Goal: Information Seeking & Learning: Learn about a topic

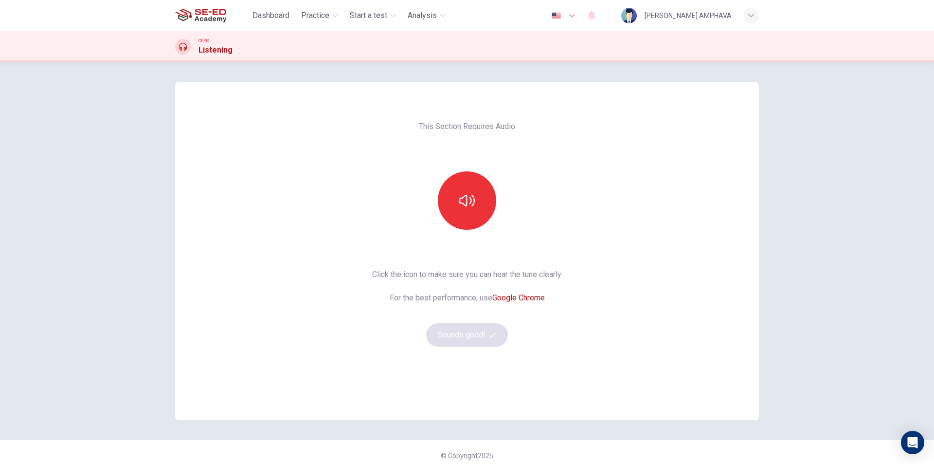
click at [486, 227] on div at bounding box center [467, 200] width 105 height 58
click at [480, 209] on button "button" at bounding box center [467, 200] width 58 height 58
click at [490, 330] on button "Sounds good!" at bounding box center [467, 334] width 82 height 23
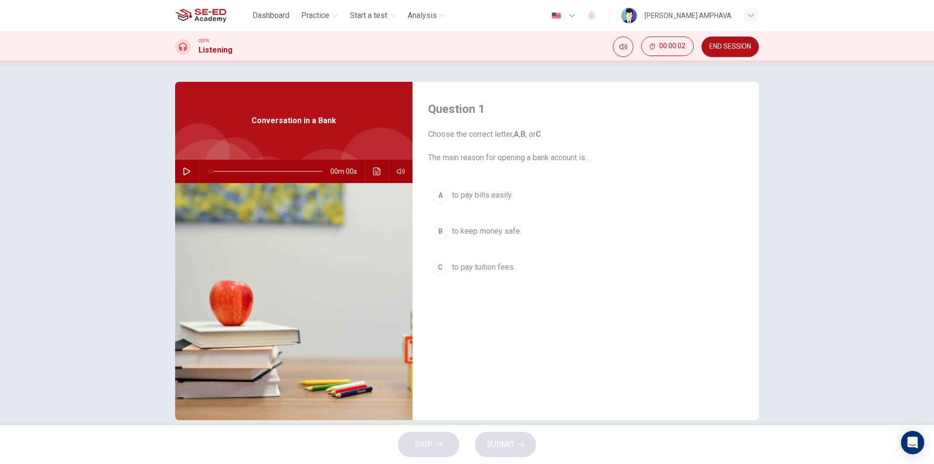
click at [179, 158] on div at bounding box center [212, 187] width 96 height 96
click at [182, 175] on button "button" at bounding box center [187, 171] width 16 height 23
click at [476, 200] on span "to pay bills easily." at bounding box center [482, 195] width 61 height 12
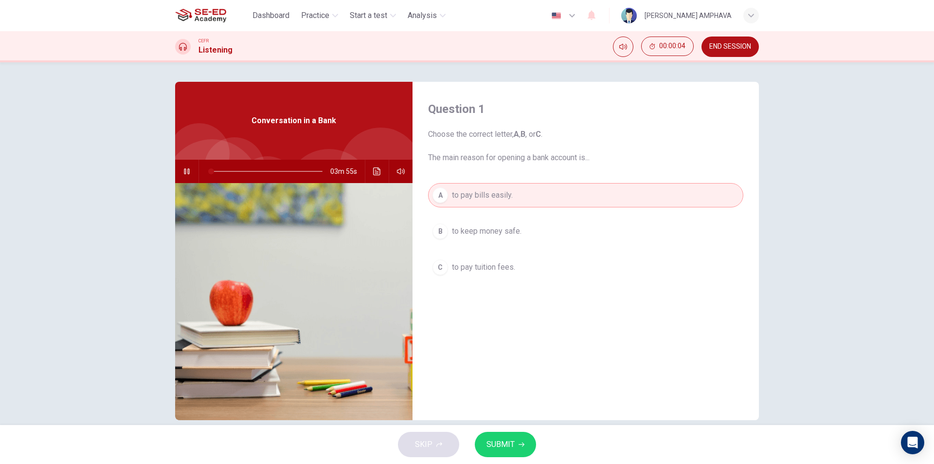
click at [517, 437] on button "SUBMIT" at bounding box center [505, 444] width 61 height 25
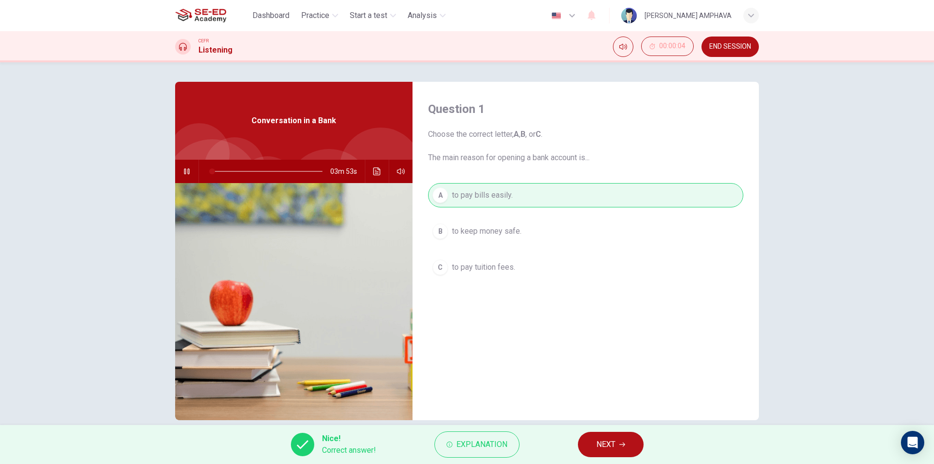
click at [595, 448] on button "NEXT" at bounding box center [611, 444] width 66 height 25
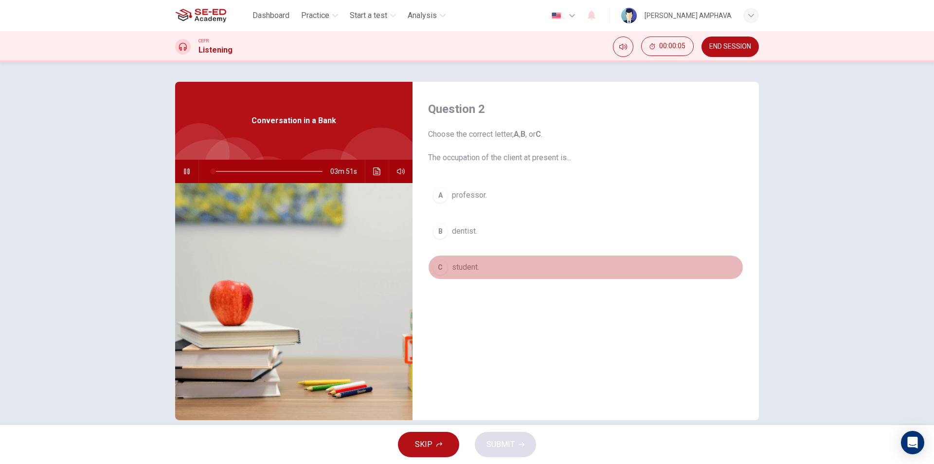
click at [477, 268] on span "student." at bounding box center [465, 267] width 27 height 12
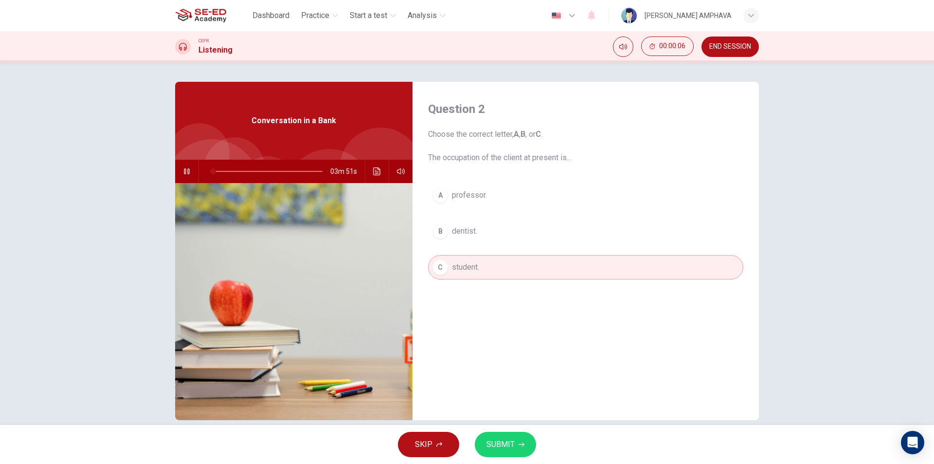
click at [504, 442] on span "SUBMIT" at bounding box center [501, 444] width 28 height 14
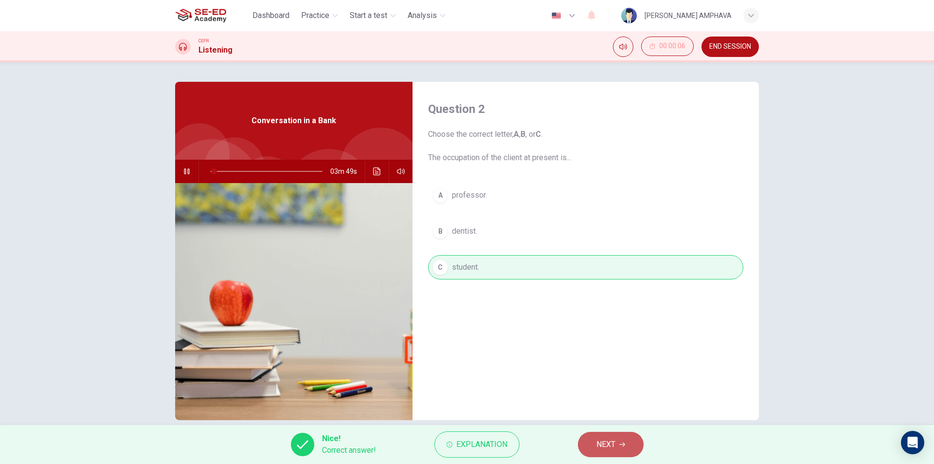
click at [586, 438] on button "NEXT" at bounding box center [611, 444] width 66 height 25
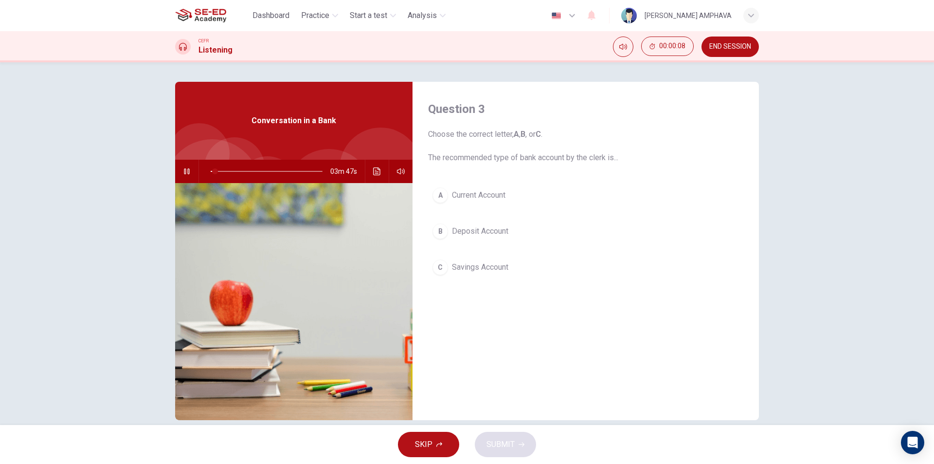
click at [488, 236] on span "Deposit Account" at bounding box center [480, 231] width 56 height 12
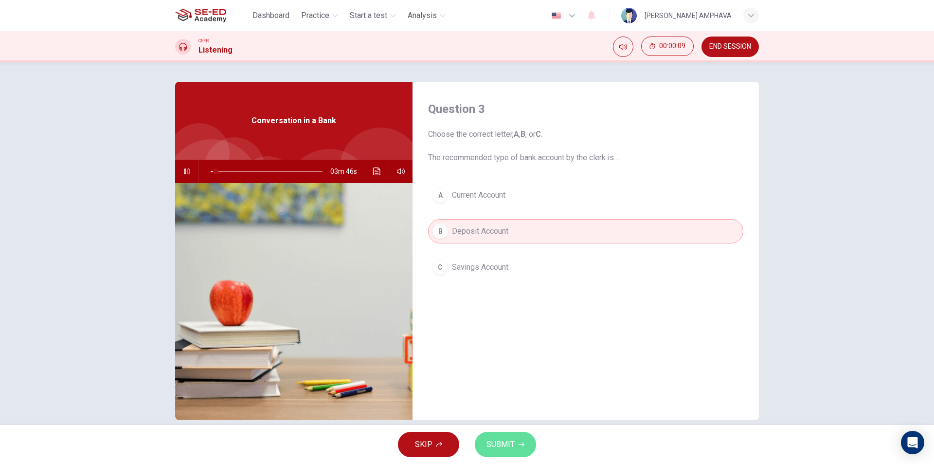
click at [518, 436] on button "SUBMIT" at bounding box center [505, 444] width 61 height 25
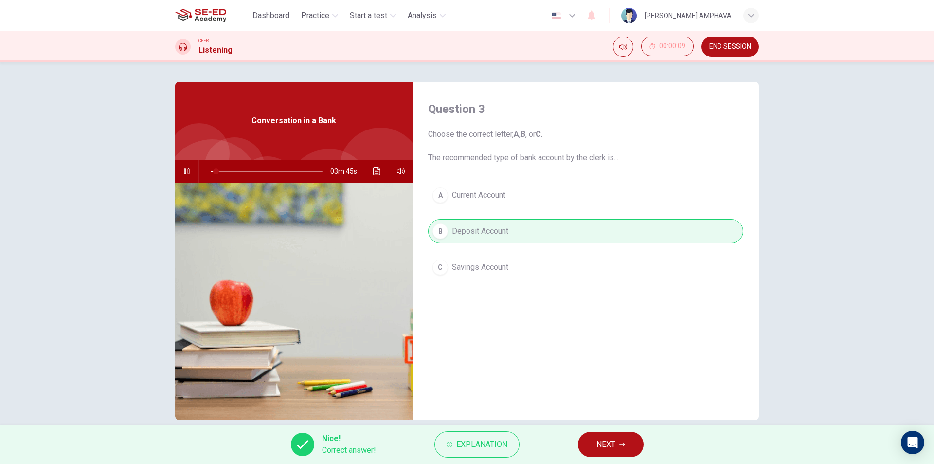
click at [610, 443] on span "NEXT" at bounding box center [606, 444] width 19 height 14
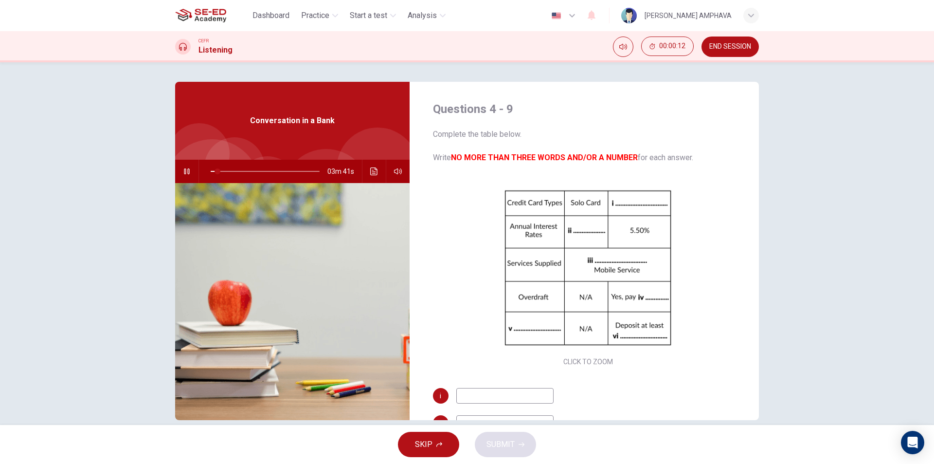
click at [510, 402] on input at bounding box center [504, 396] width 97 height 16
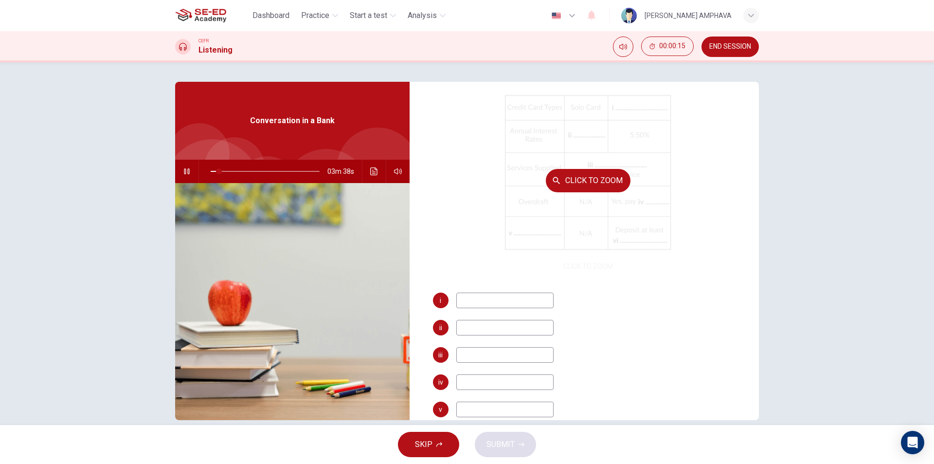
scroll to position [97, 0]
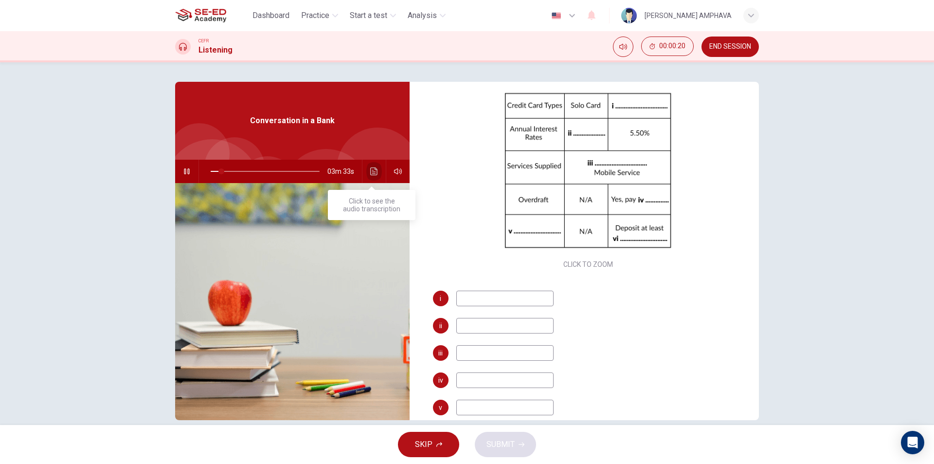
click at [369, 177] on button "Click to see the audio transcription" at bounding box center [374, 171] width 16 height 23
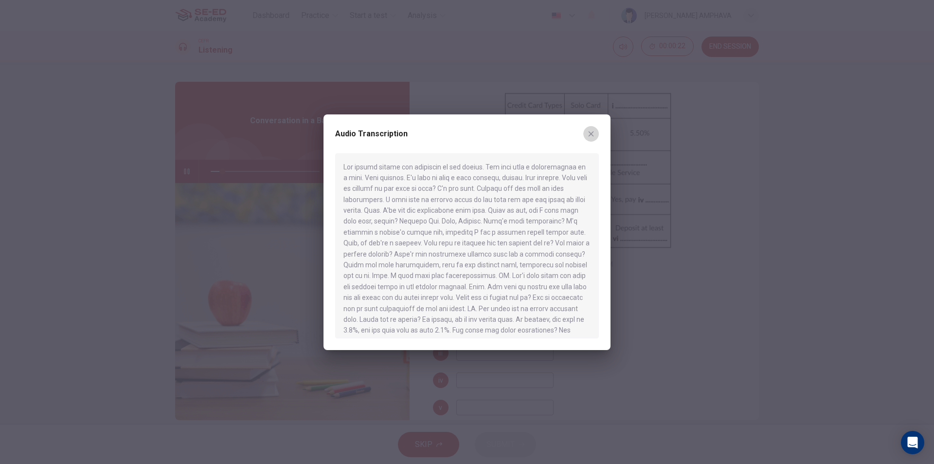
click at [597, 128] on button "button" at bounding box center [591, 134] width 16 height 16
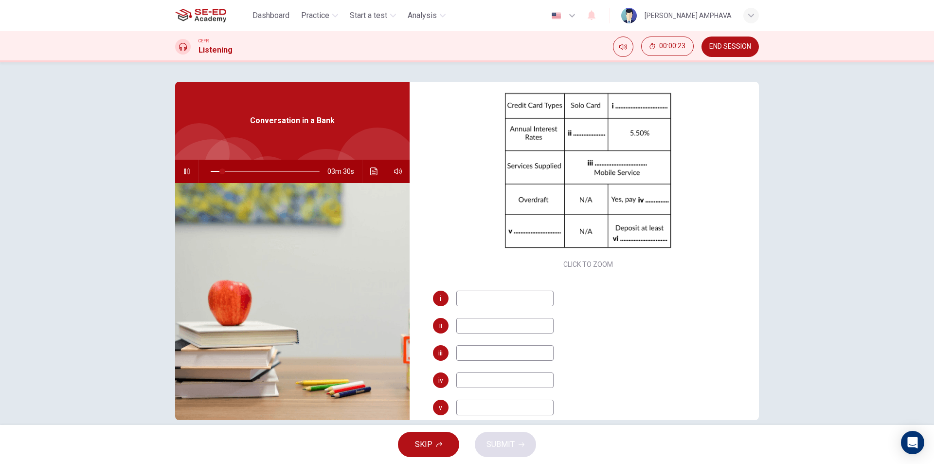
click at [241, 171] on span at bounding box center [265, 171] width 109 height 14
click at [489, 303] on input at bounding box center [504, 298] width 97 height 16
type input "36"
type input "ma"
type input "36"
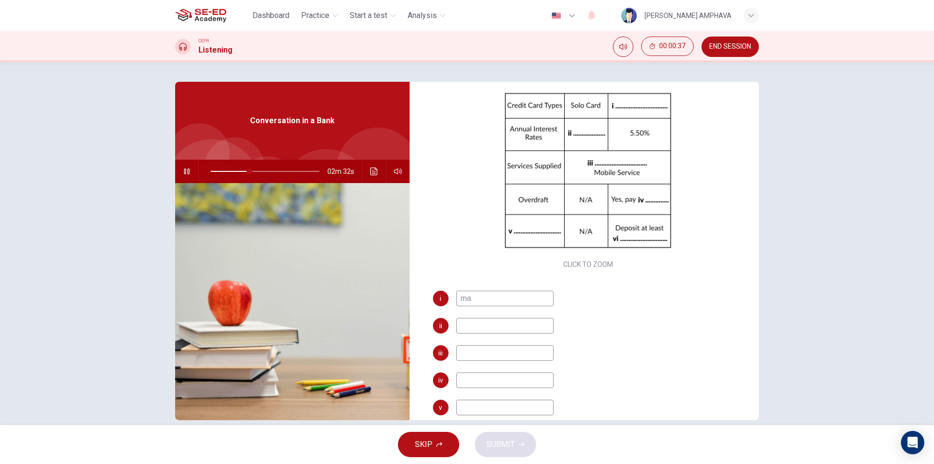
type input "mas"
type input "36"
type input "m"
type input "M"
type input "37"
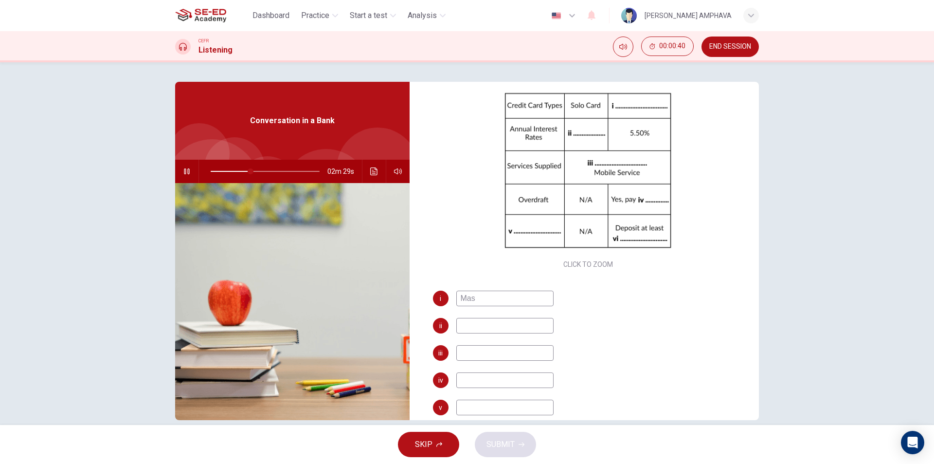
type input "Masr"
type input "37"
type input "Mas"
type input "38"
type input "Masterc"
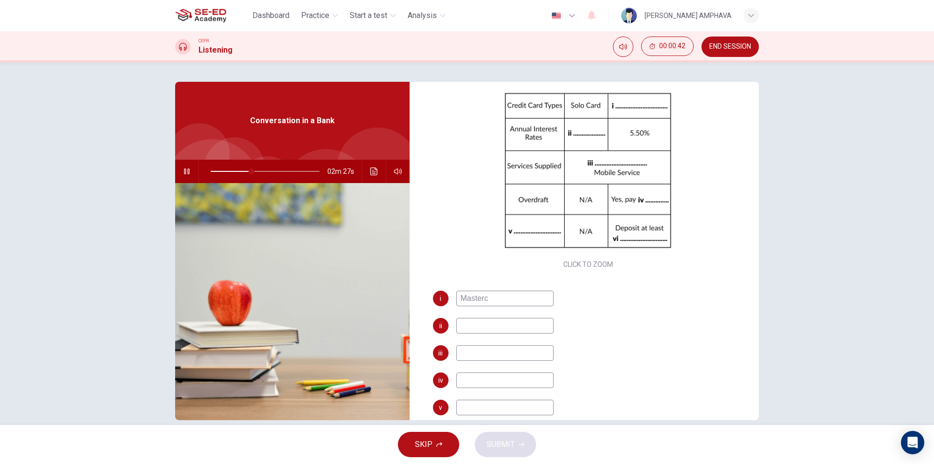
type input "38"
type input "Master"
type input "39"
type input "Master Ca"
type input "39"
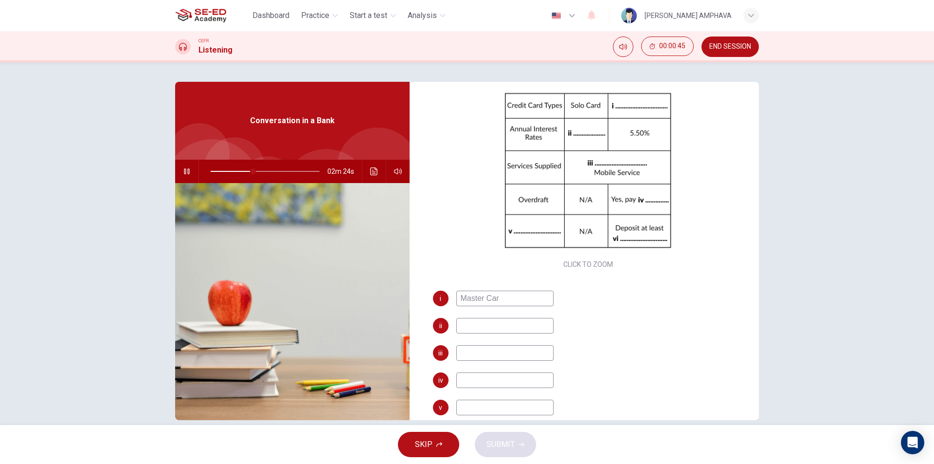
type input "Master Card"
type input "39"
type input "Master Card"
click at [484, 330] on input at bounding box center [504, 326] width 97 height 16
type input "45"
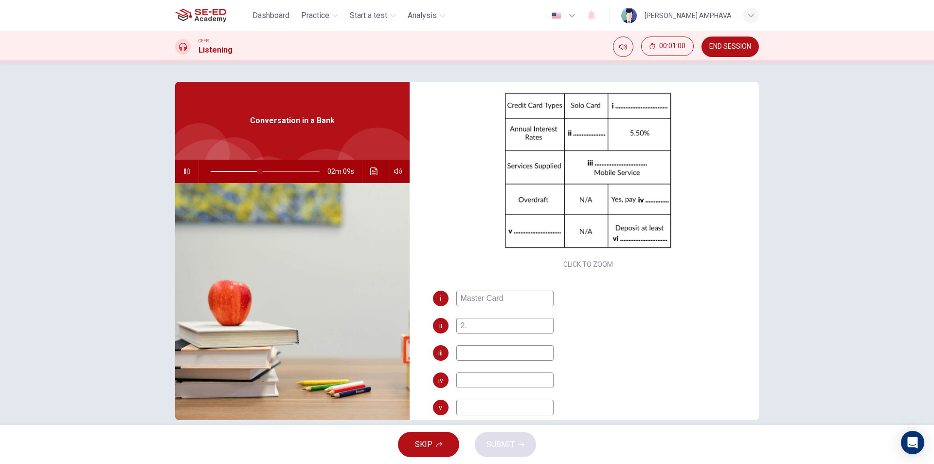
type input "2.5"
type input "47"
type input "2.5%"
type input "47"
type input "2.5%"
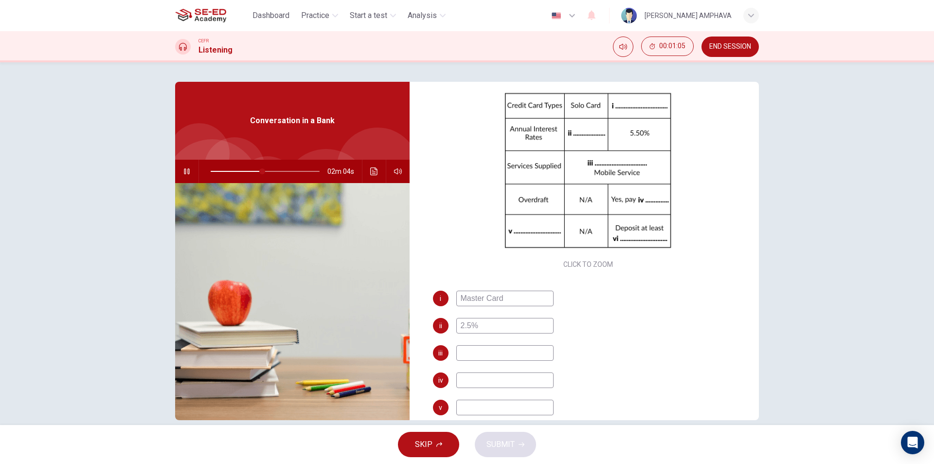
click at [482, 359] on input at bounding box center [504, 353] width 97 height 16
type input "51"
type input "in"
type input "52"
type input "i"
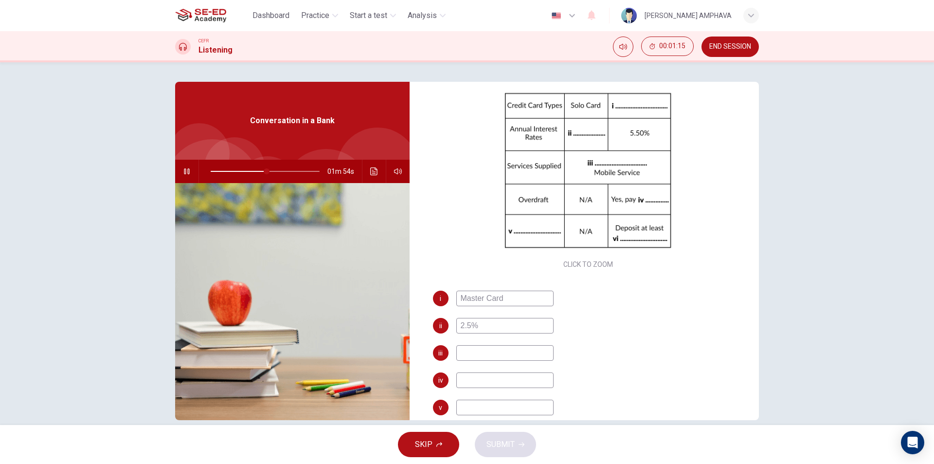
type input "52"
type input "Inte"
type input "53"
type input "Inter"
type input "53"
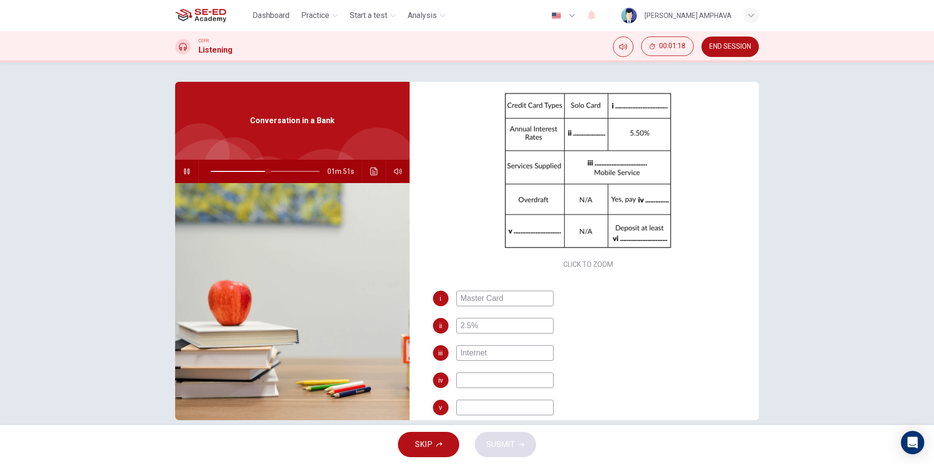
type input "Internet"
type input "53"
type input "Internet Se"
type input "54"
type input "Internet Serc"
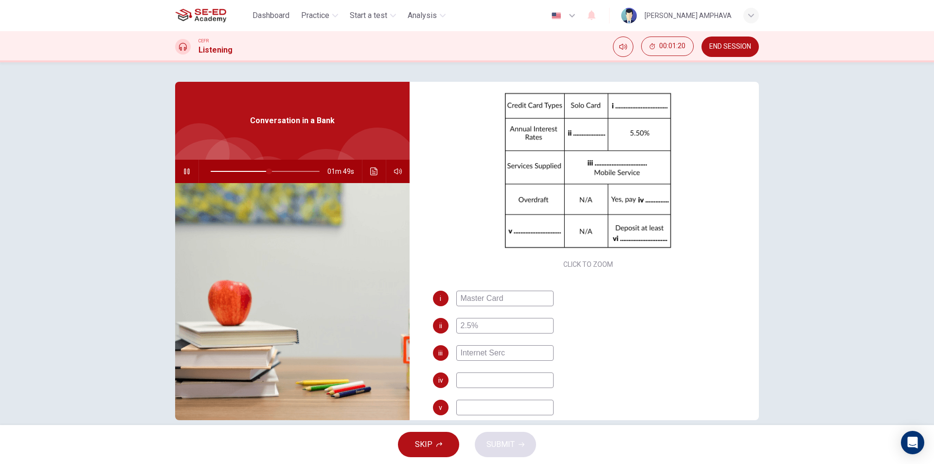
type input "54"
type input "Internet Servic"
type input "55"
type input "Internet Service"
type input "55"
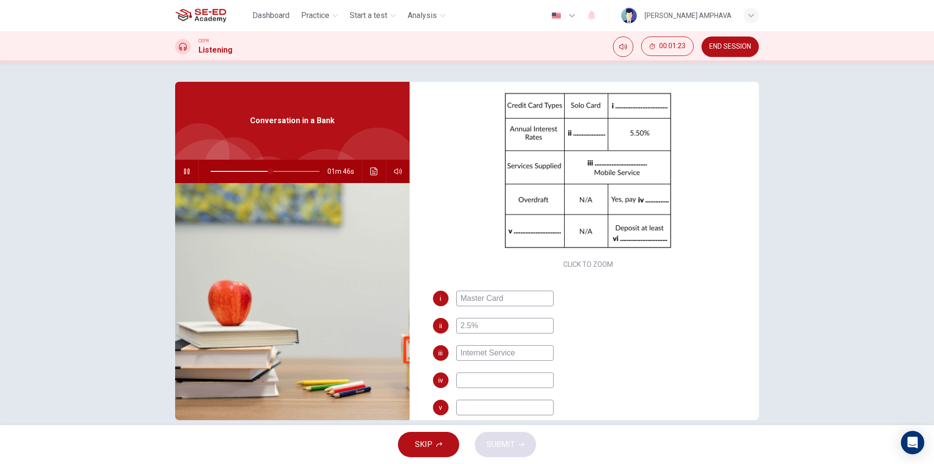
type input "Internet Service"
click at [465, 386] on input at bounding box center [504, 380] width 97 height 16
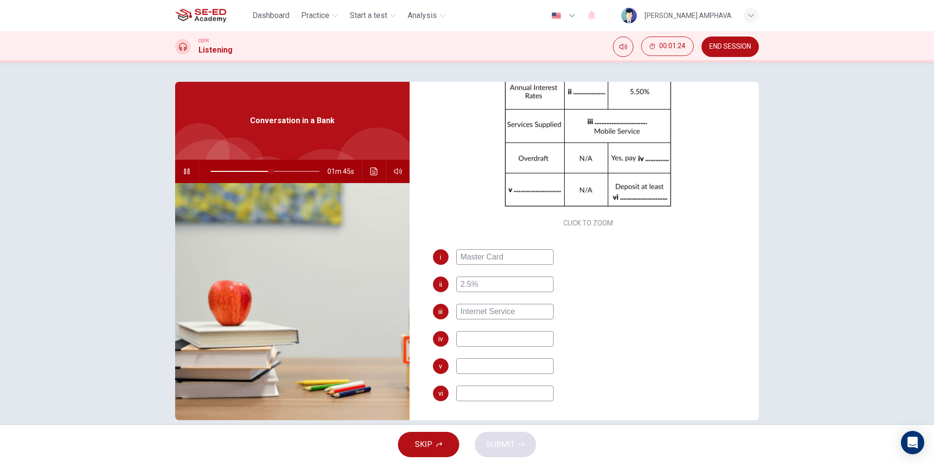
scroll to position [139, 0]
type input "64"
type input "ch"
type input "64"
type input "cha"
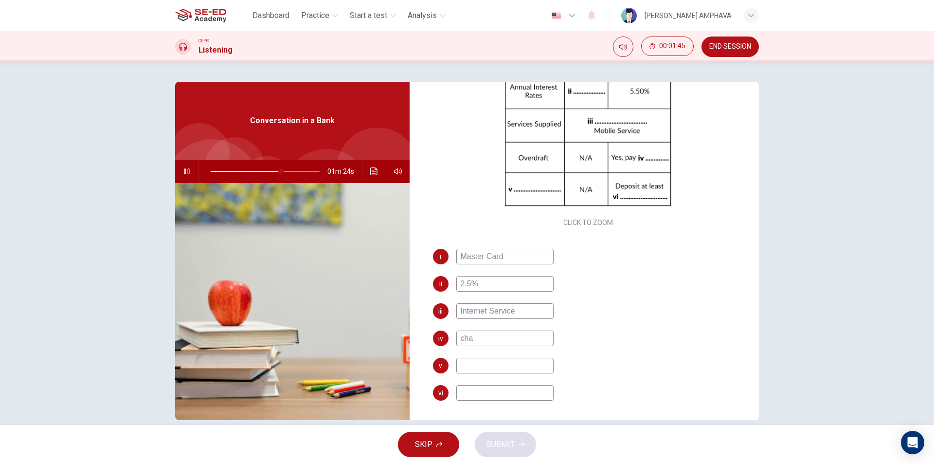
type input "65"
type input "charg"
type input "65"
type input "charge"
type input "66"
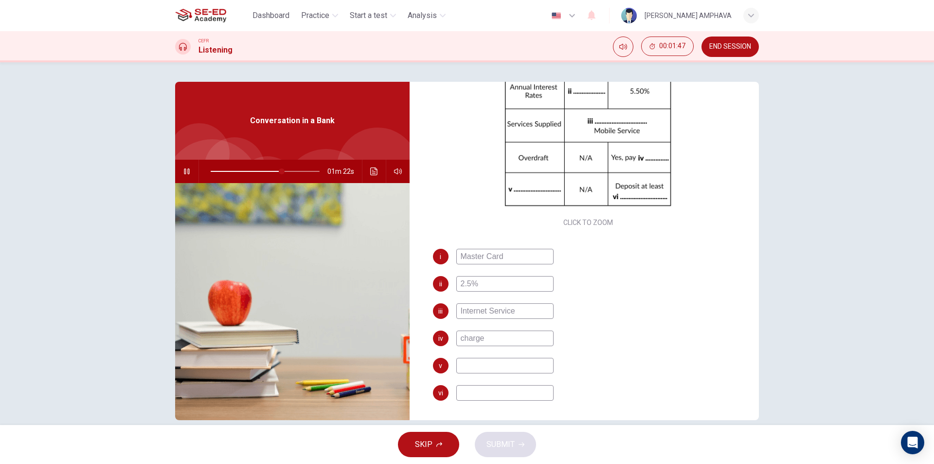
type input "charge"
click at [536, 371] on input at bounding box center [504, 366] width 97 height 16
type input "68"
type input "what"
type input "68"
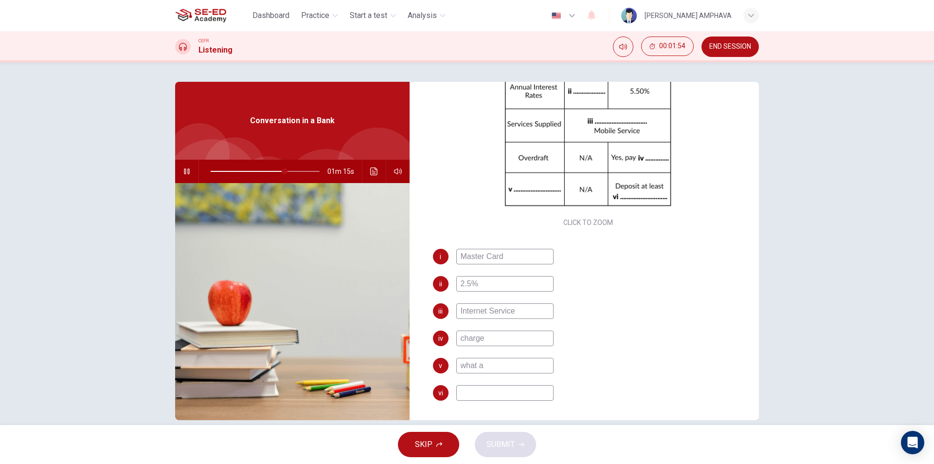
type input "what a s"
type input "69"
type input "what a shame"
type input "69"
type input "what a shame if"
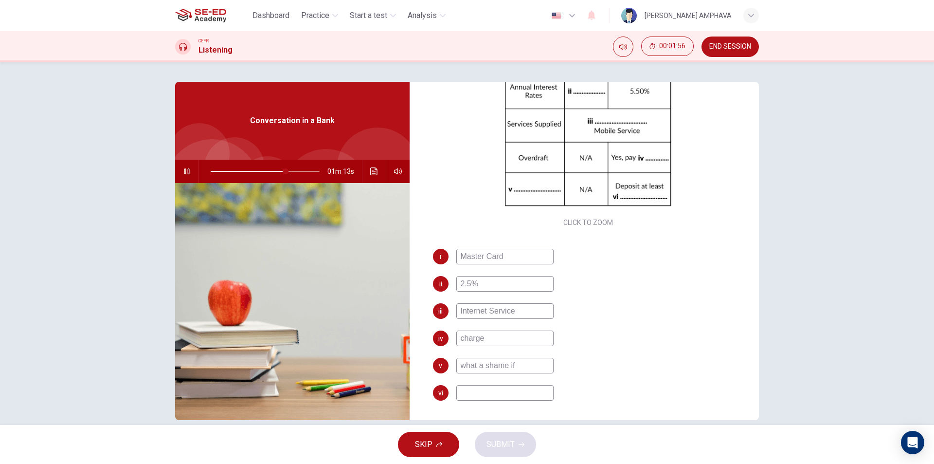
type input "69"
type input "what a shame if you"
type input "70"
type input "what a shame if you were"
type input "70"
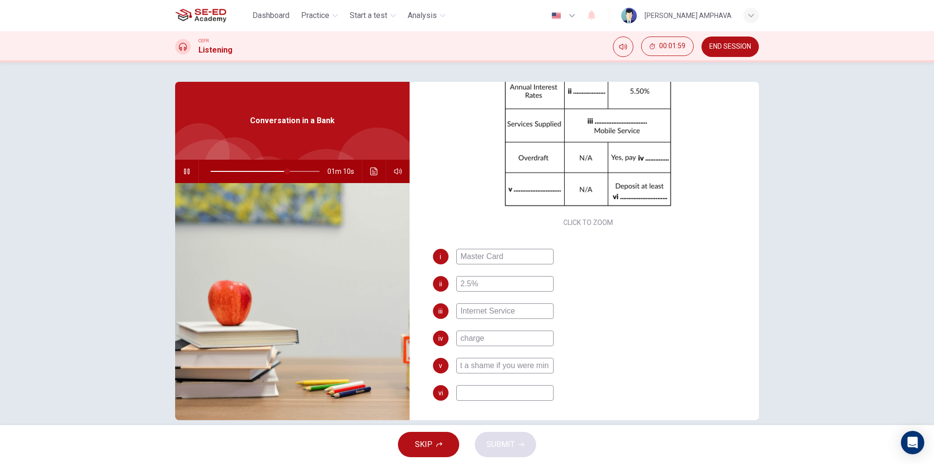
type input "what a shame if you were mine"
type input "71"
type input "what a shame if you were mine y"
type input "71"
type input "what a shame if you were mine you wo"
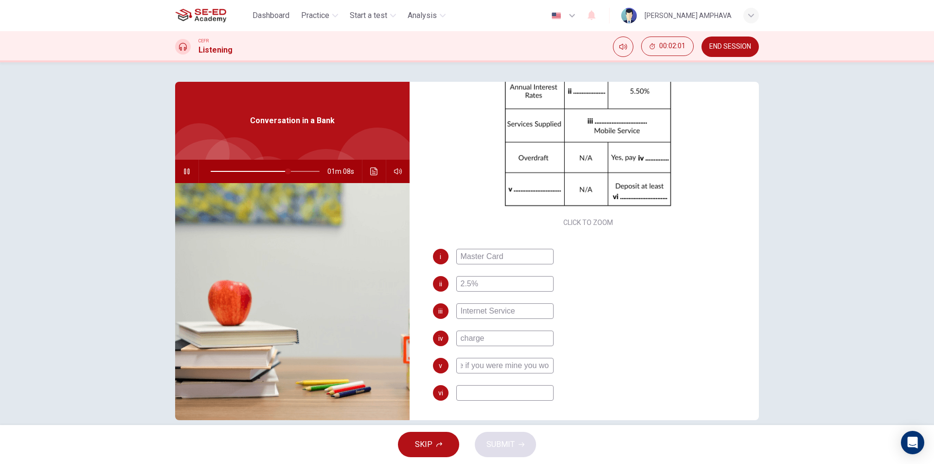
type input "72"
type input "what a shame if you were mine you would"
type input "72"
type input "what a shame if you were mine you wouldn"
type input "72"
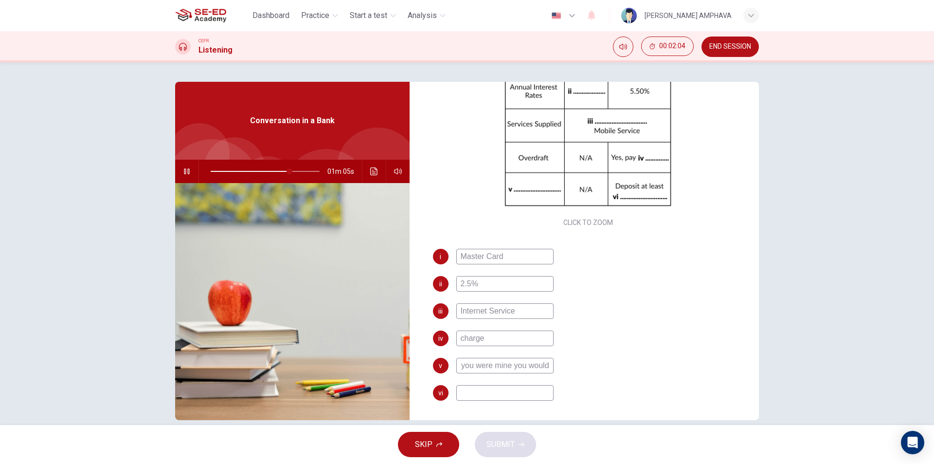
type input "what a shame if you were mine you would n"
type input "73"
type input "what a shame if you were mine you would no"
type input "73"
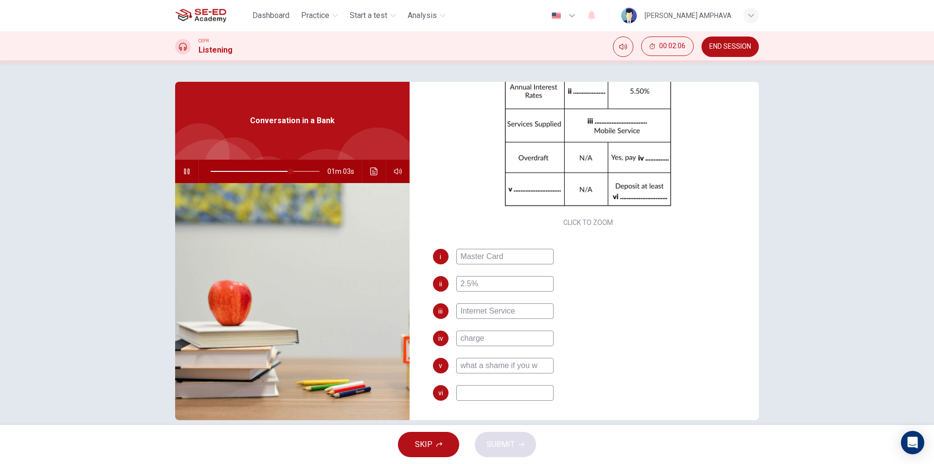
type input "what a shame if you"
type input "74"
type input "w"
type input "74"
type input "R"
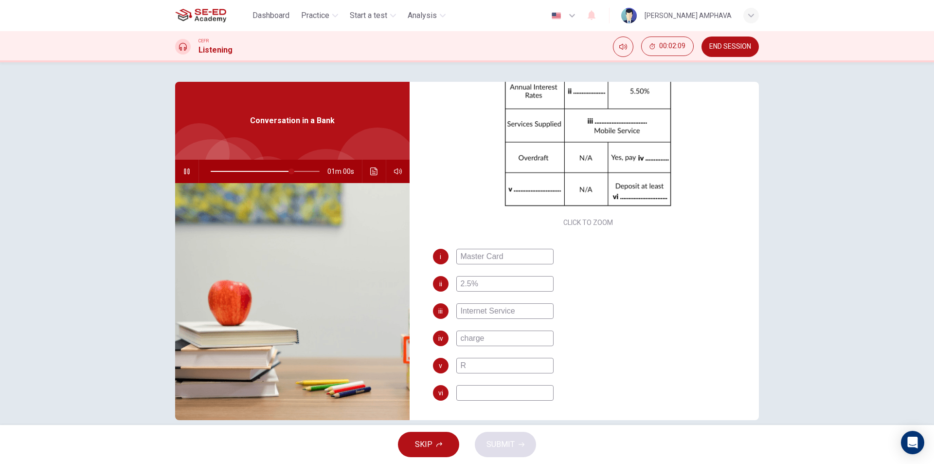
type input "75"
type input "Req"
type input "75"
type input "Require"
type input "76"
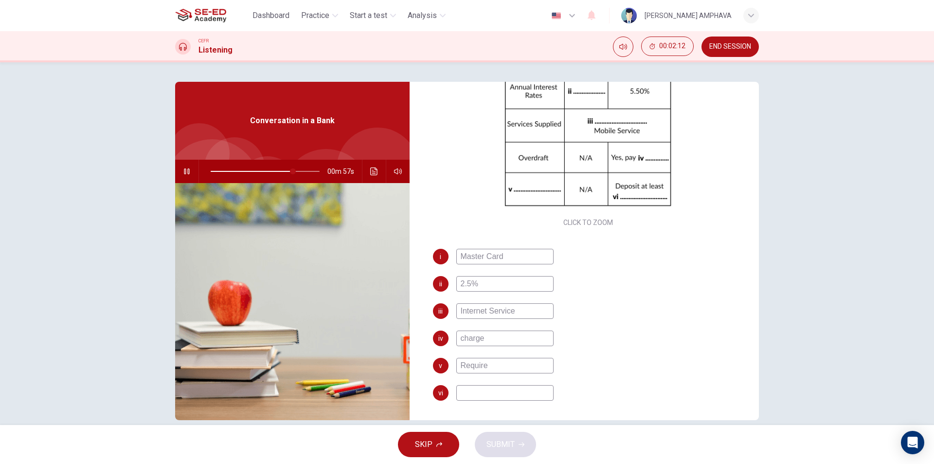
type input "Requirem"
type input "76"
type input "Requirement"
type input "77"
type input "Requirement"
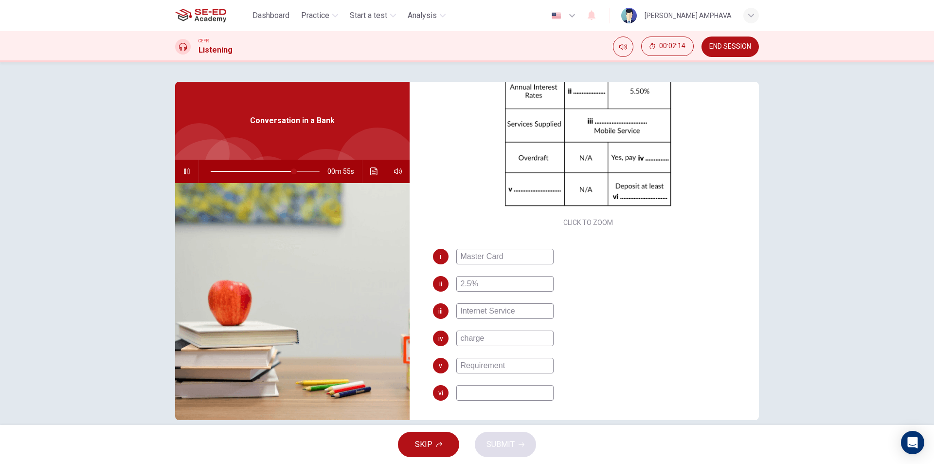
click at [505, 393] on input at bounding box center [504, 393] width 97 height 16
type input "78"
type input "15"
type input "78"
type input "150"
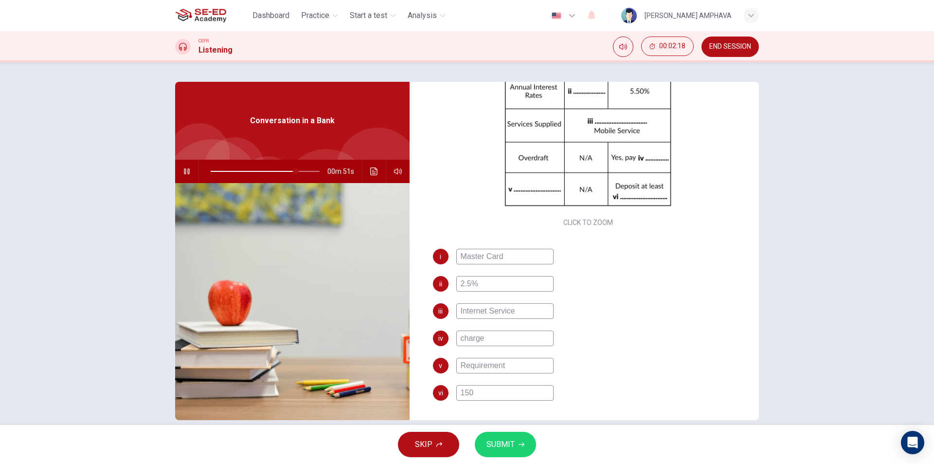
type input "78"
type input "1500"
type input "79"
type input "1500"
click at [514, 450] on button "SUBMIT" at bounding box center [505, 444] width 61 height 25
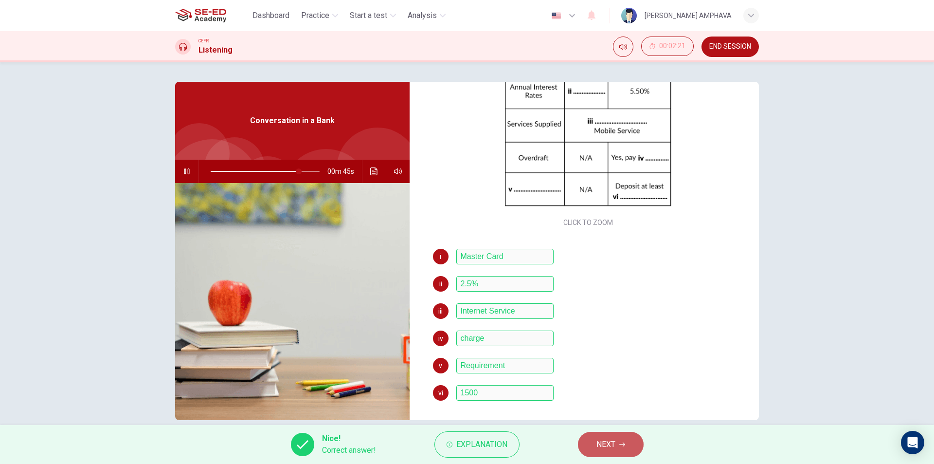
click at [613, 444] on span "NEXT" at bounding box center [606, 444] width 19 height 14
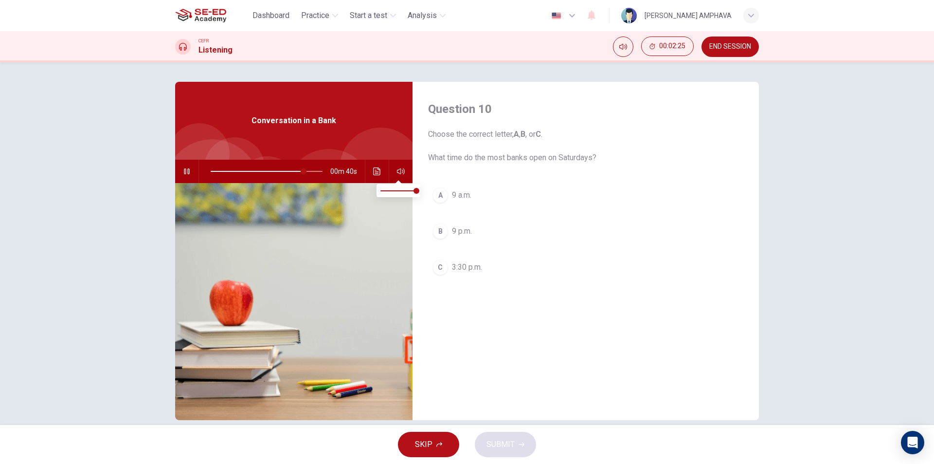
click at [445, 191] on button "A 9 a.m." at bounding box center [585, 195] width 315 height 24
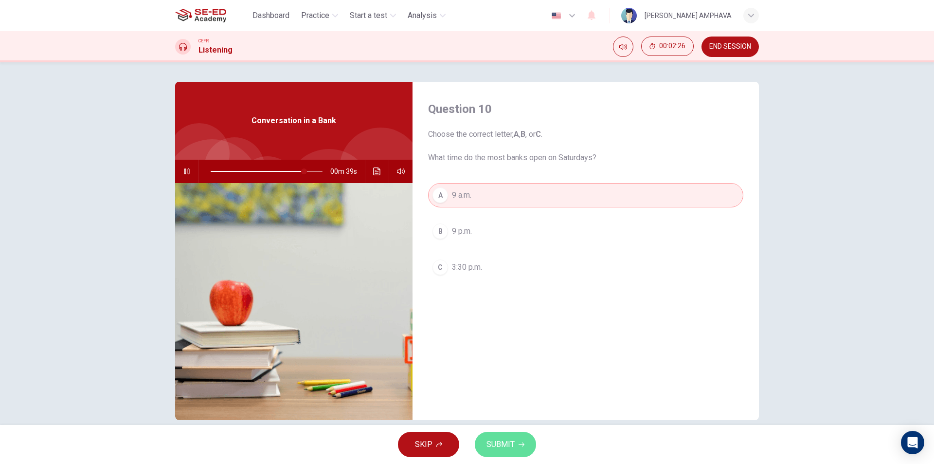
click at [508, 443] on span "SUBMIT" at bounding box center [501, 444] width 28 height 14
type input "84"
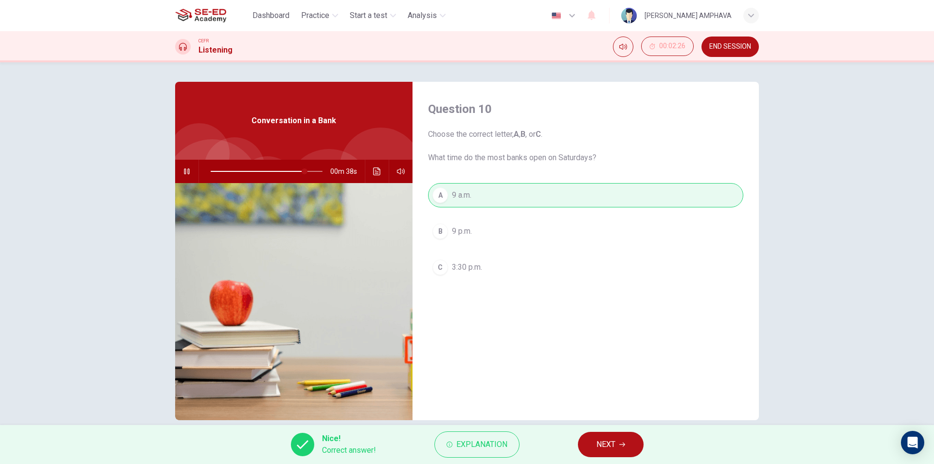
click at [590, 444] on button "NEXT" at bounding box center [611, 444] width 66 height 25
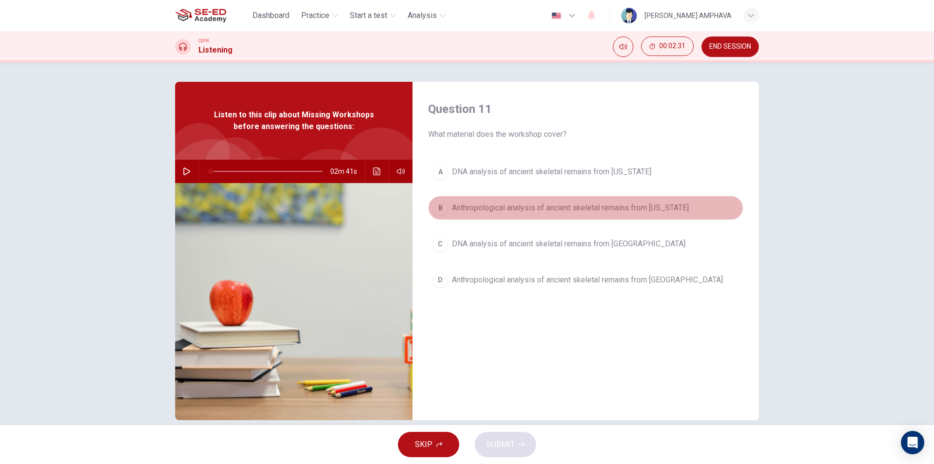
click at [539, 202] on span "Anthropological analysis of ancient skeletal remains from [US_STATE]" at bounding box center [570, 208] width 237 height 12
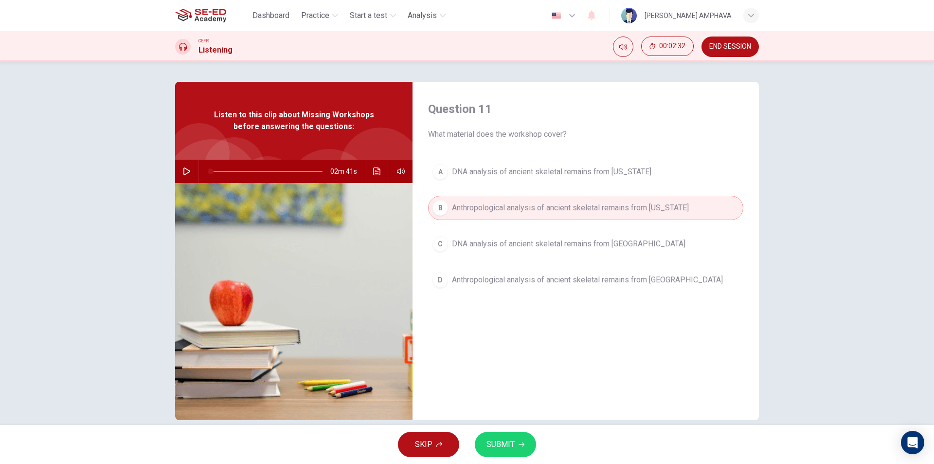
click at [513, 439] on span "SUBMIT" at bounding box center [501, 444] width 28 height 14
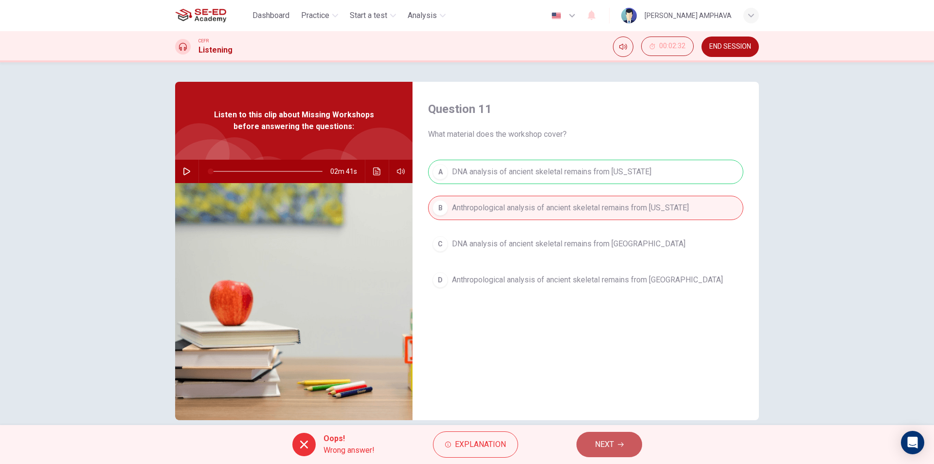
click at [617, 442] on button "NEXT" at bounding box center [610, 444] width 66 height 25
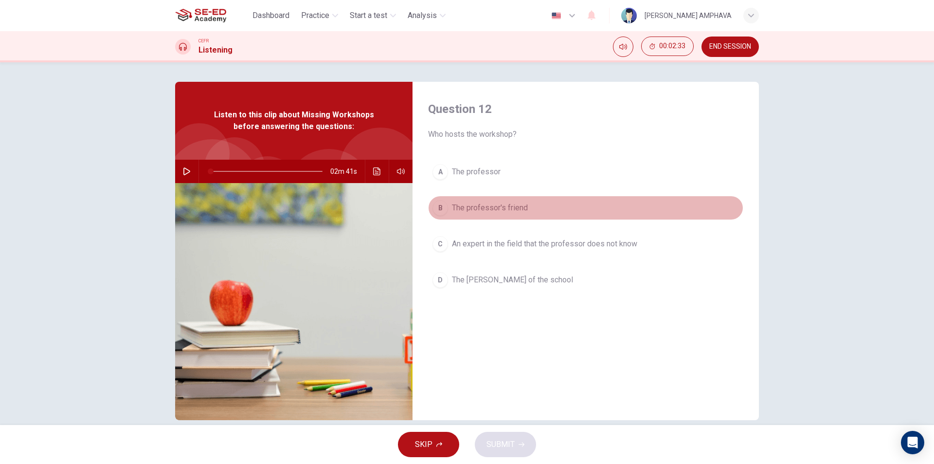
click at [468, 205] on span "The professor's friend" at bounding box center [490, 208] width 76 height 12
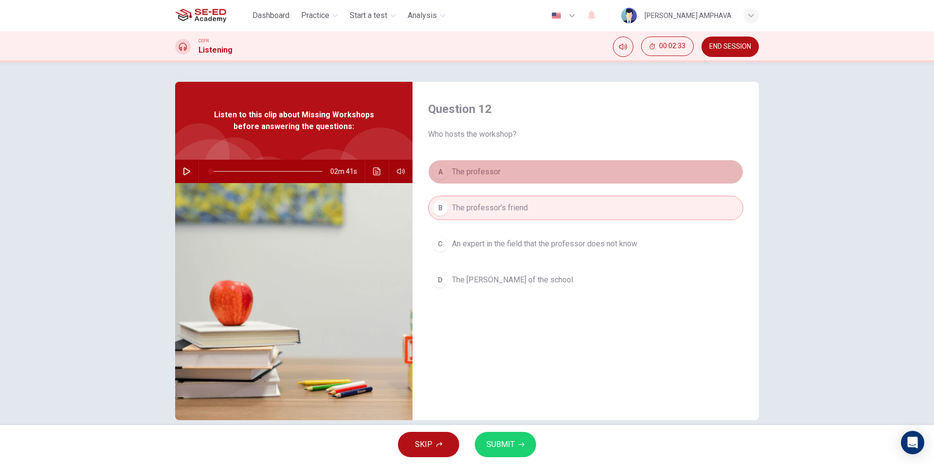
click at [486, 182] on button "A The professor" at bounding box center [585, 172] width 315 height 24
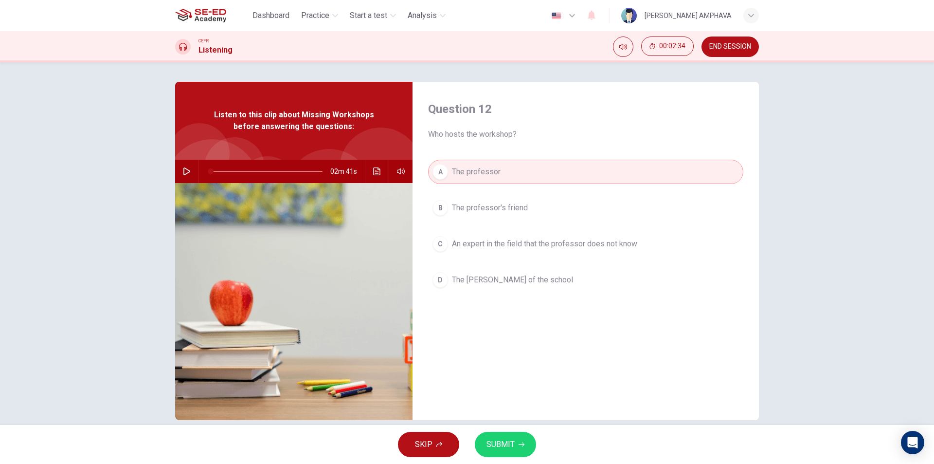
click at [516, 443] on button "SUBMIT" at bounding box center [505, 444] width 61 height 25
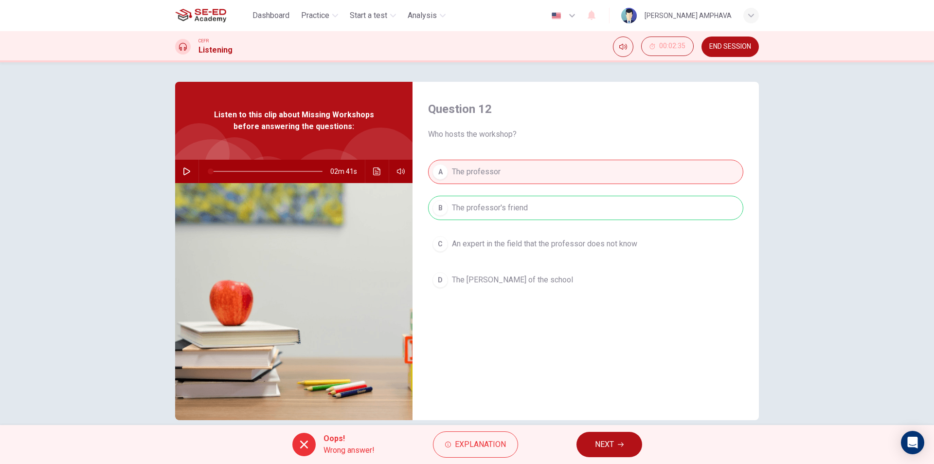
click at [610, 442] on span "NEXT" at bounding box center [604, 444] width 19 height 14
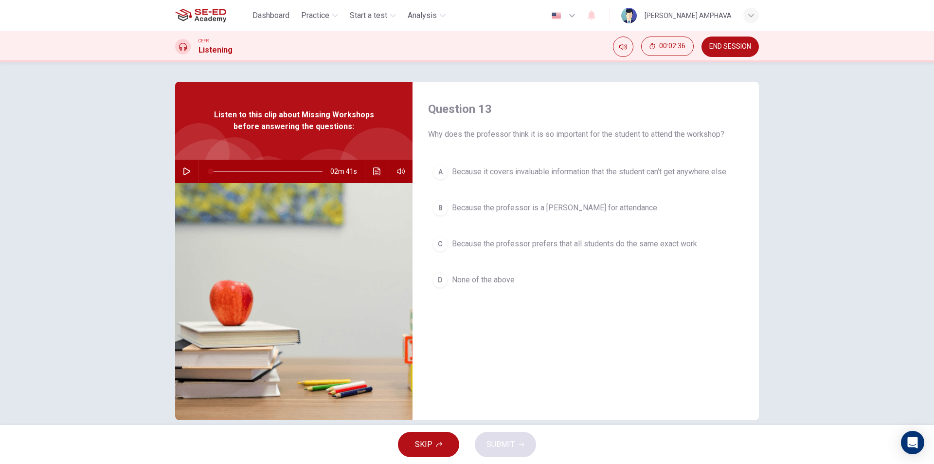
click at [738, 50] on span "END SESSION" at bounding box center [730, 47] width 42 height 8
